Goal: Complete application form

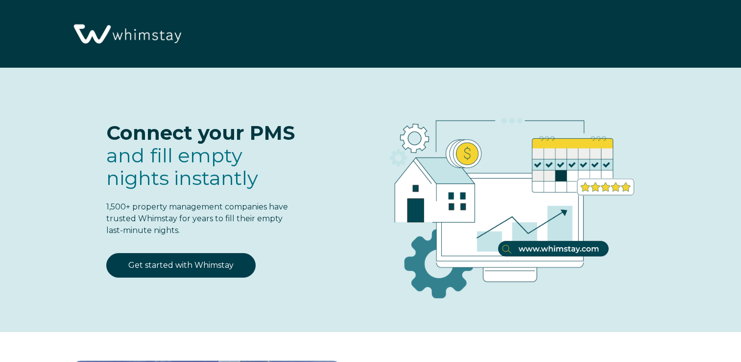
select select "GB"
select select "Standard"
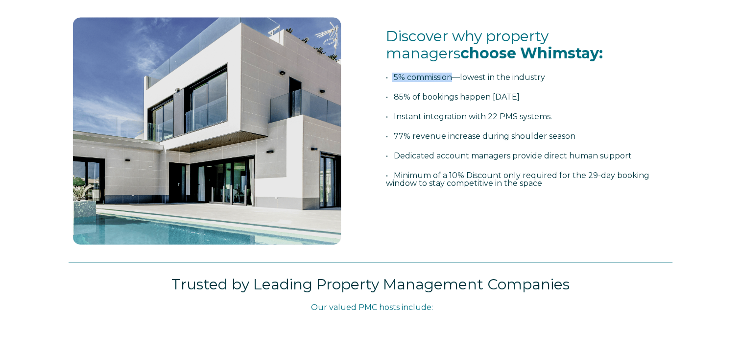
drag, startPoint x: 392, startPoint y: 78, endPoint x: 454, endPoint y: 78, distance: 62.2
click at [454, 78] on span "• 5% commission—lowest in the industry" at bounding box center [465, 77] width 159 height 9
drag, startPoint x: 454, startPoint y: 78, endPoint x: 406, endPoint y: 44, distance: 59.4
click at [461, 44] on span "choose Whimstay:" at bounding box center [532, 53] width 143 height 18
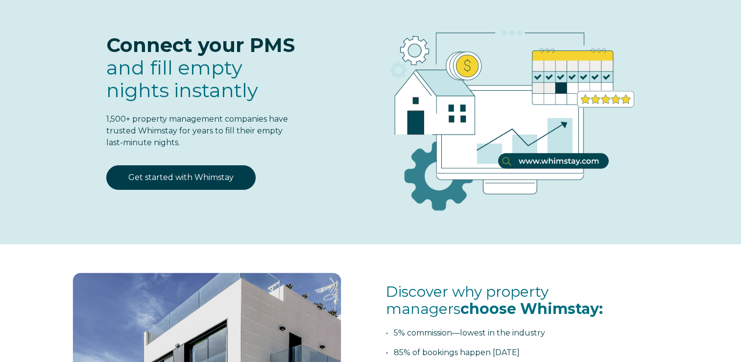
scroll to position [0, 0]
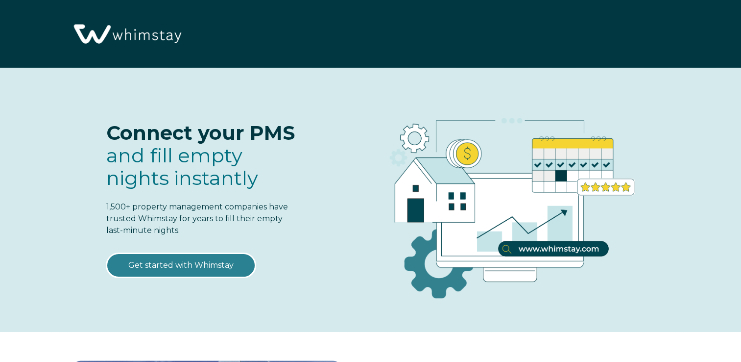
click at [206, 262] on link "Get started with Whimstay" at bounding box center [180, 265] width 149 height 24
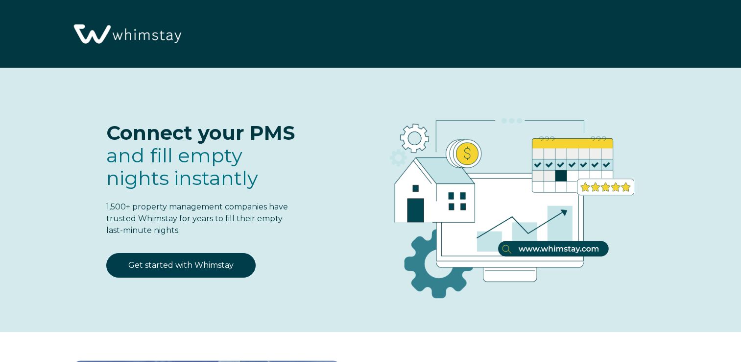
select select "GB"
select select "Standard"
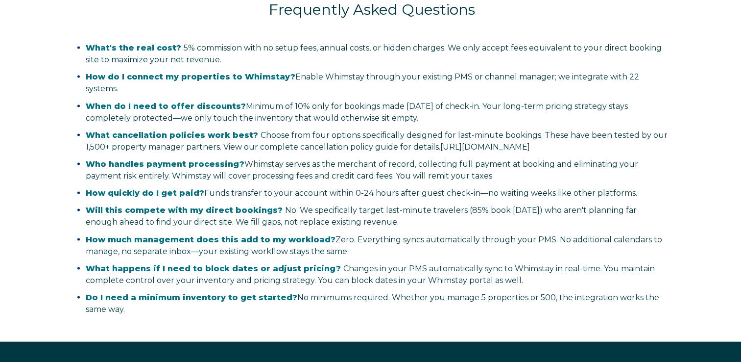
scroll to position [1991, 0]
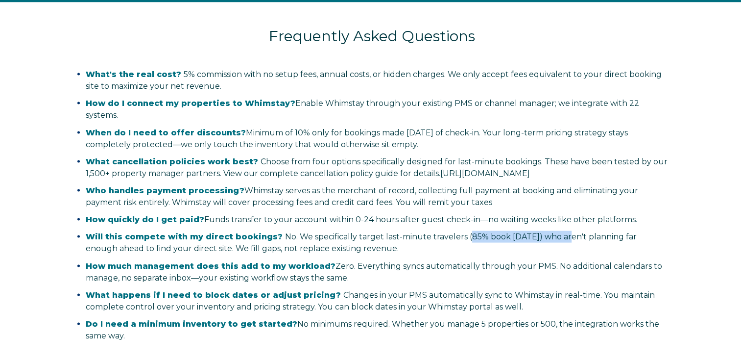
drag, startPoint x: 459, startPoint y: 233, endPoint x: 553, endPoint y: 231, distance: 94.6
click at [553, 232] on span "Will this compete with my direct bookings? No. We specifically target last-minu…" at bounding box center [361, 242] width 551 height 21
drag, startPoint x: 553, startPoint y: 231, endPoint x: 508, endPoint y: 209, distance: 50.6
click at [508, 209] on ul "What's the real cost? 5% commission with no setup fees, annual costs, or hidden…" at bounding box center [372, 205] width 607 height 273
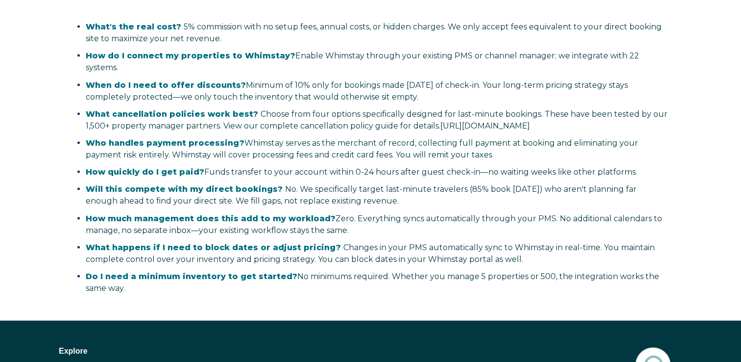
scroll to position [2040, 0]
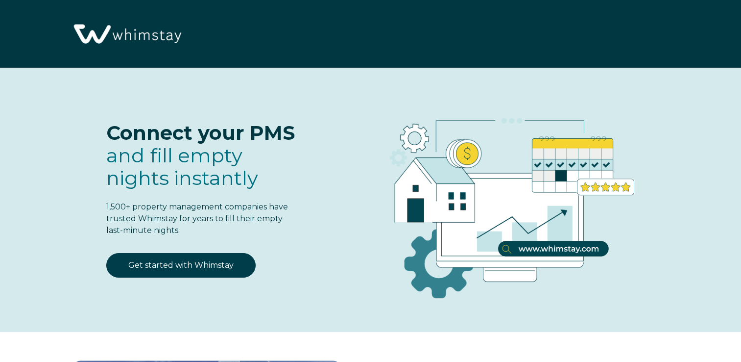
select select "GB"
select select "Standard"
